Goal: Go to known website: Access a specific website the user already knows

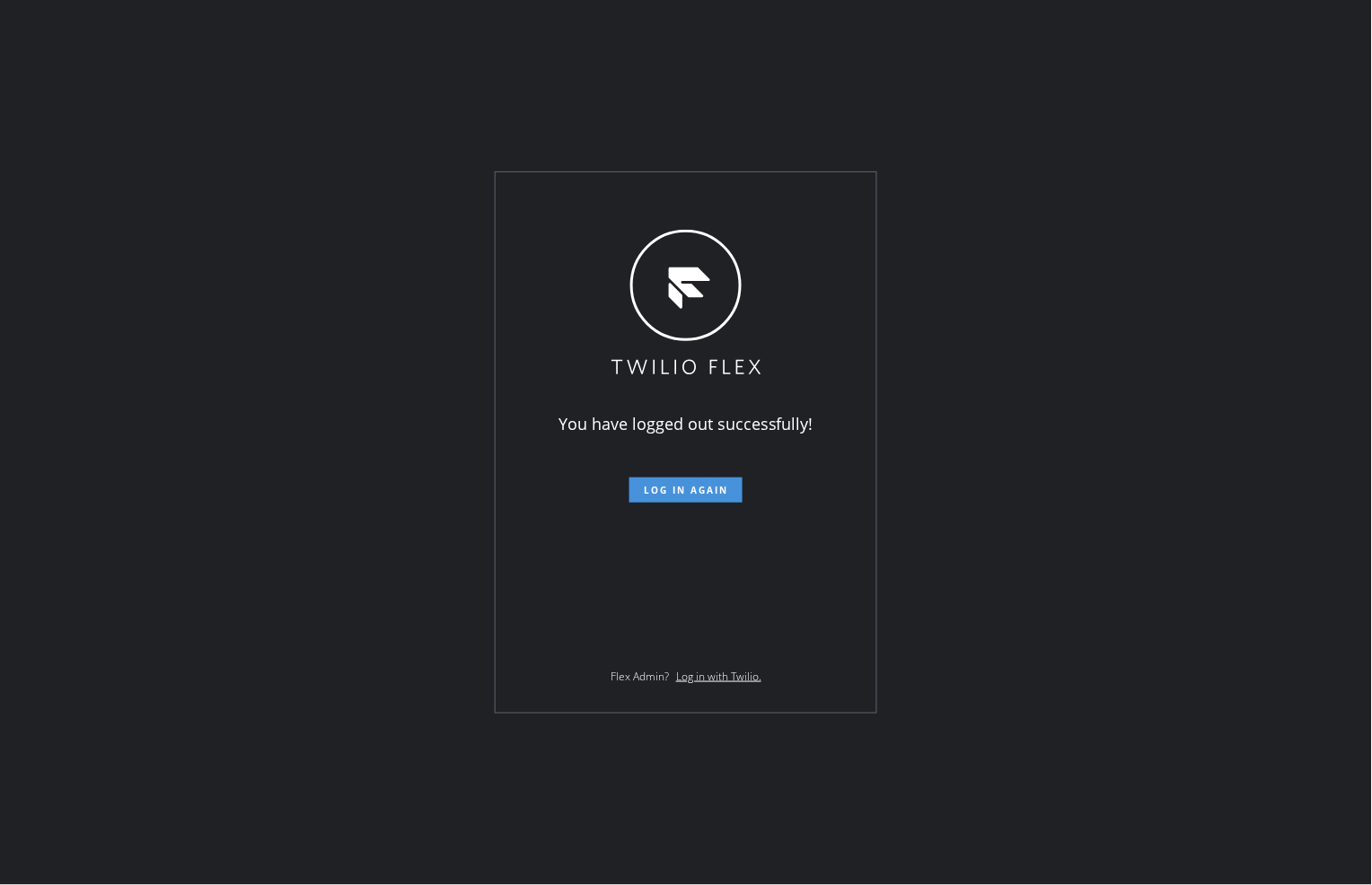
click at [703, 486] on span "Log in again" at bounding box center [686, 490] width 84 height 13
